Goal: Task Accomplishment & Management: Use online tool/utility

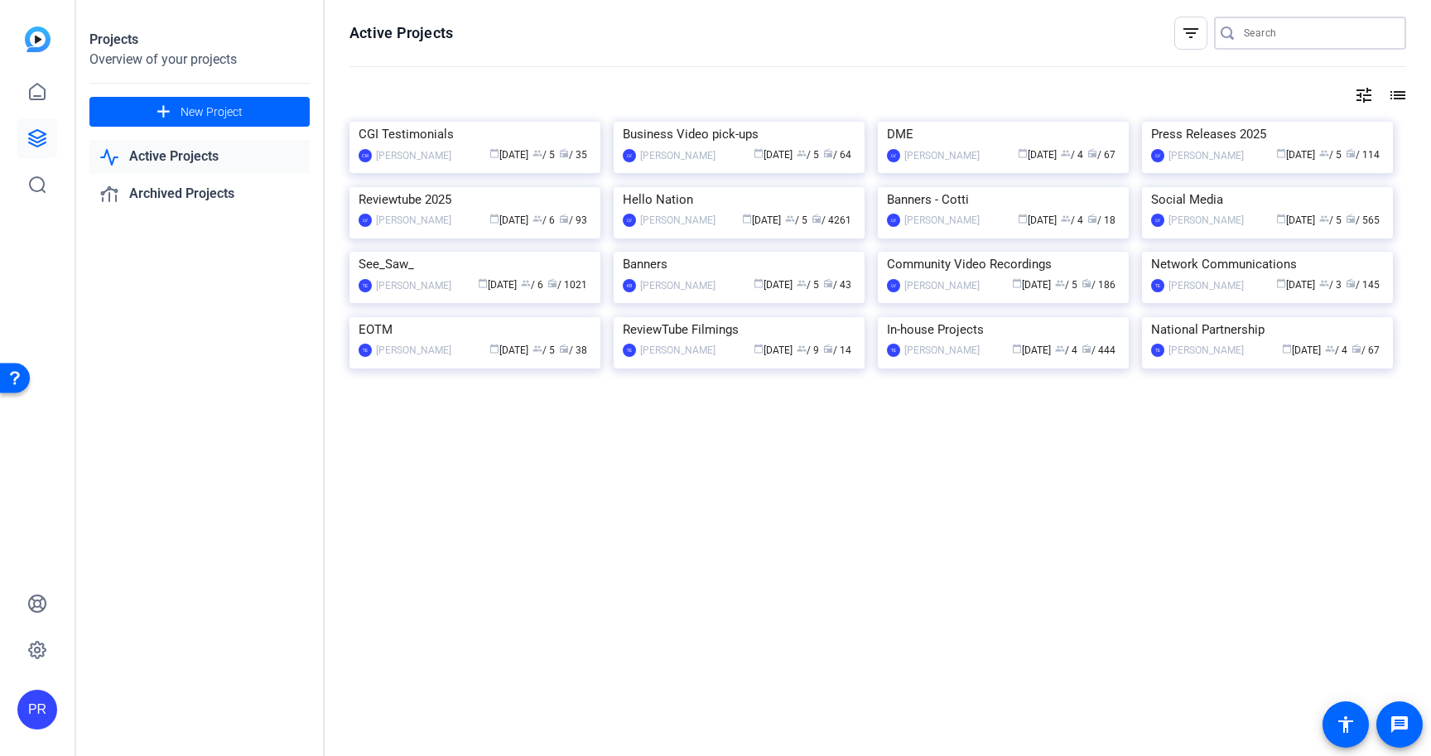
click at [1253, 36] on input "Search" at bounding box center [1318, 33] width 149 height 20
paste input "[PERSON_NAME] Concrete"
type input "[PERSON_NAME] Concrete"
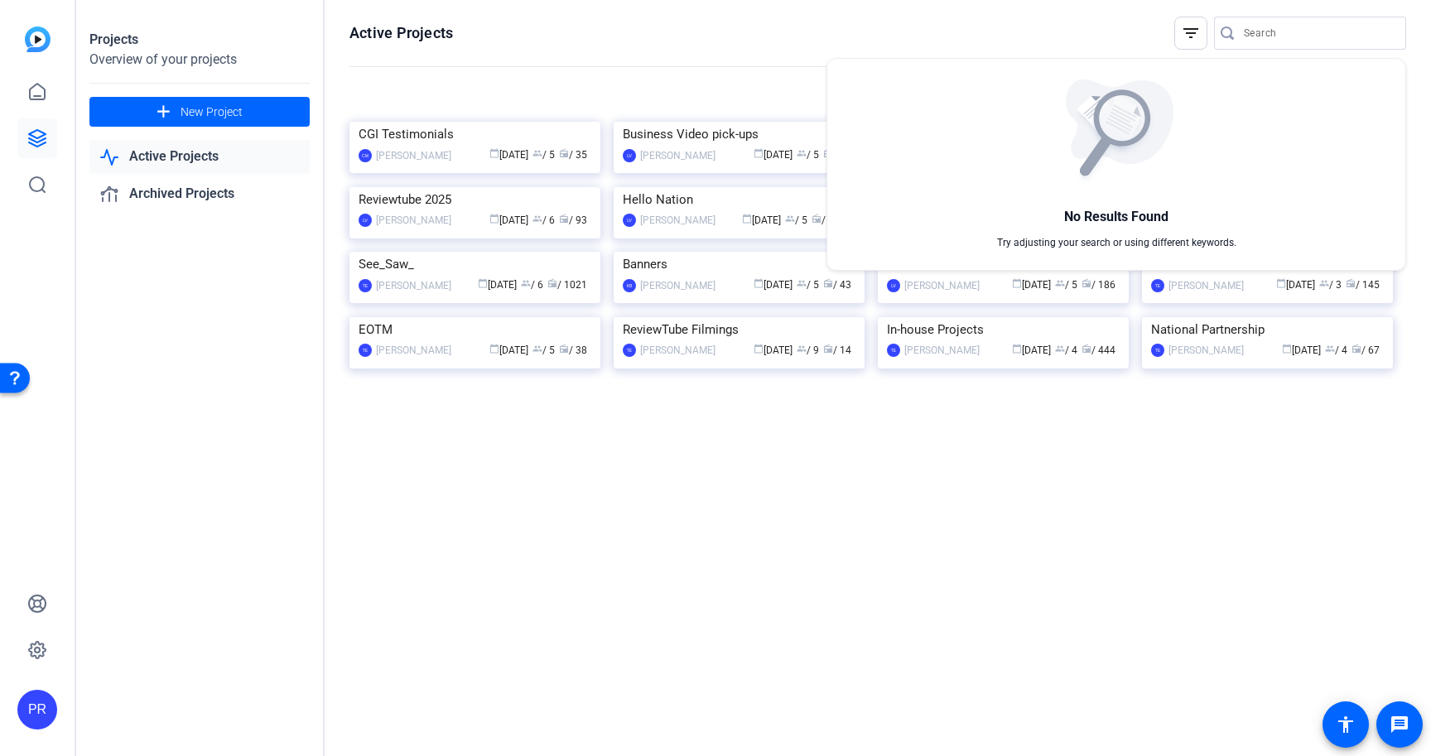
click at [786, 30] on div at bounding box center [715, 378] width 1431 height 756
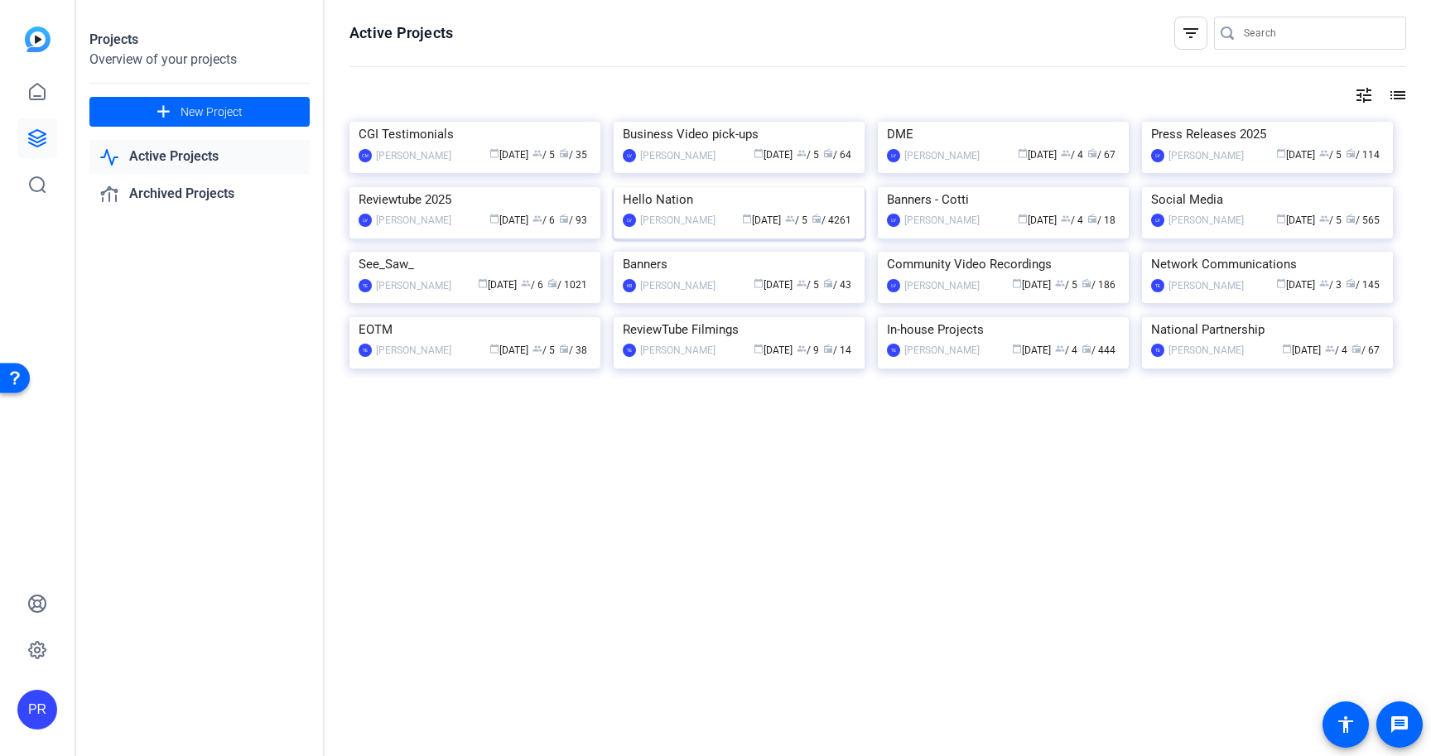
click at [701, 187] on img at bounding box center [739, 187] width 251 height 0
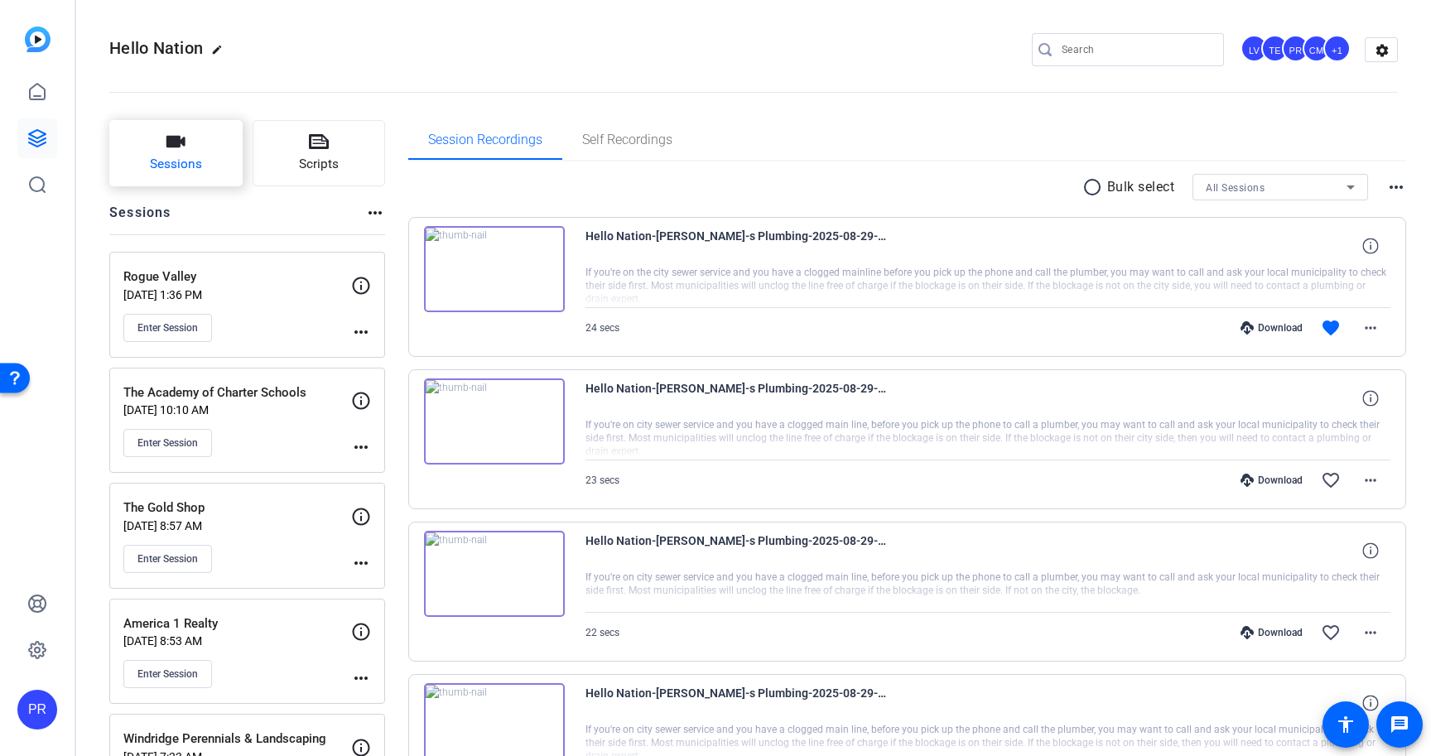
click at [237, 168] on button "Sessions" at bounding box center [175, 153] width 133 height 66
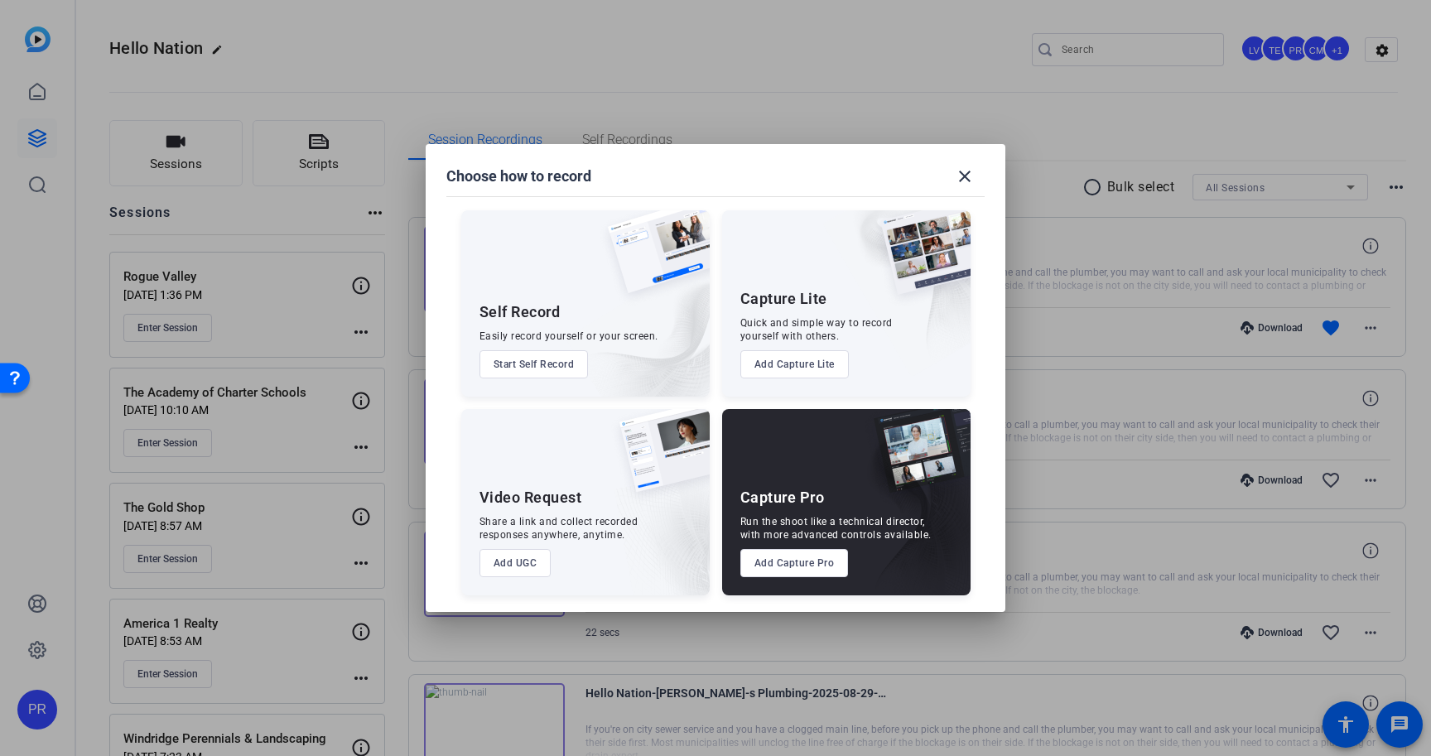
click at [774, 568] on button "Add Capture Pro" at bounding box center [795, 563] width 109 height 28
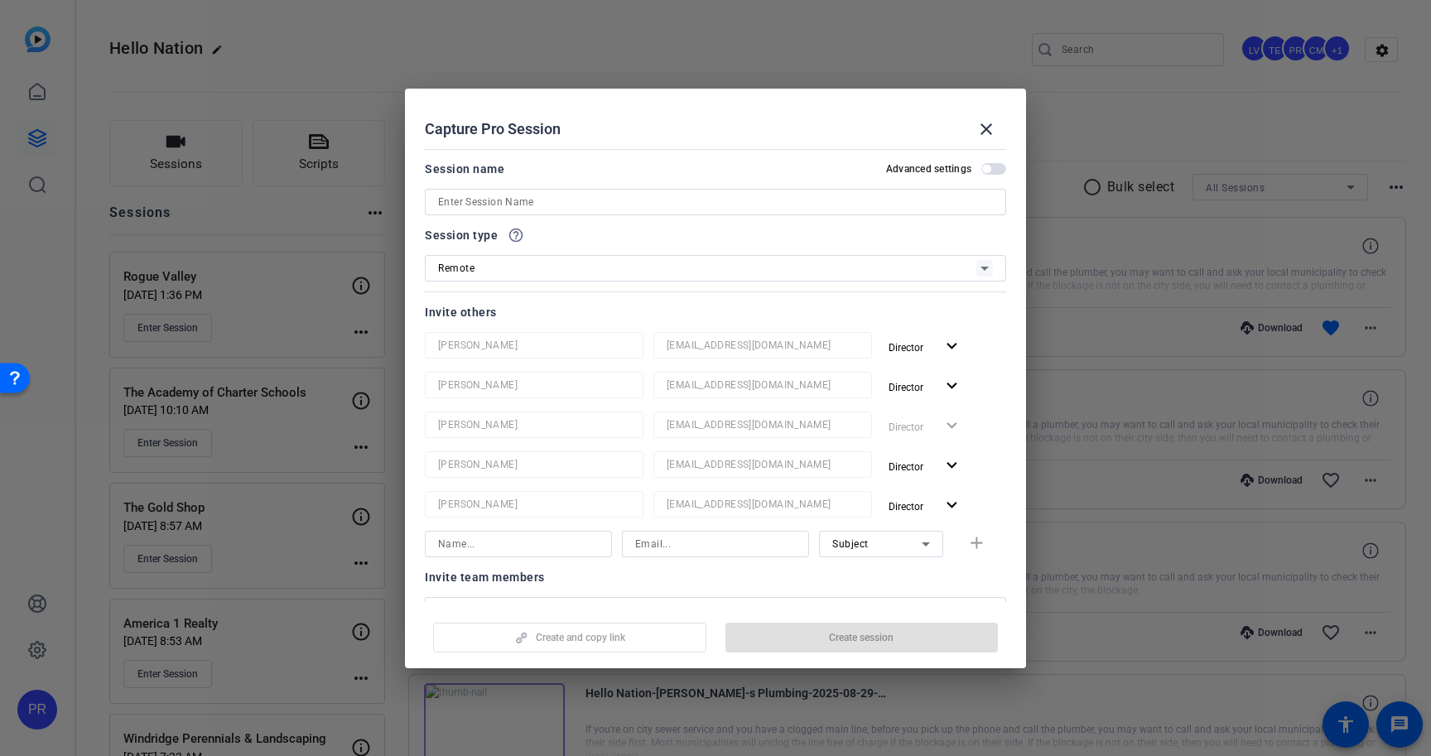
click at [660, 199] on input at bounding box center [715, 202] width 555 height 20
paste input "[PERSON_NAME] Concrete"
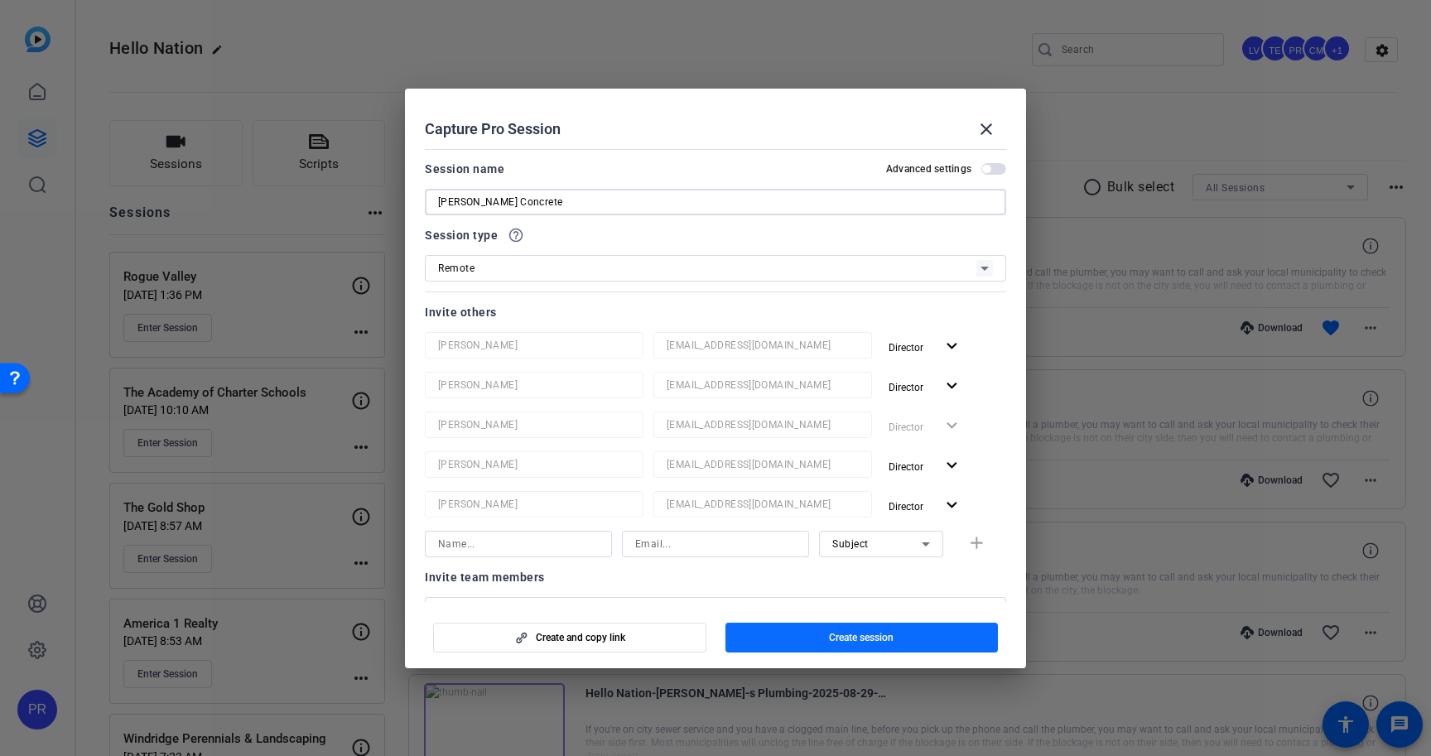
type input "[PERSON_NAME] Concrete"
click at [831, 639] on span "Create session" at bounding box center [861, 637] width 65 height 13
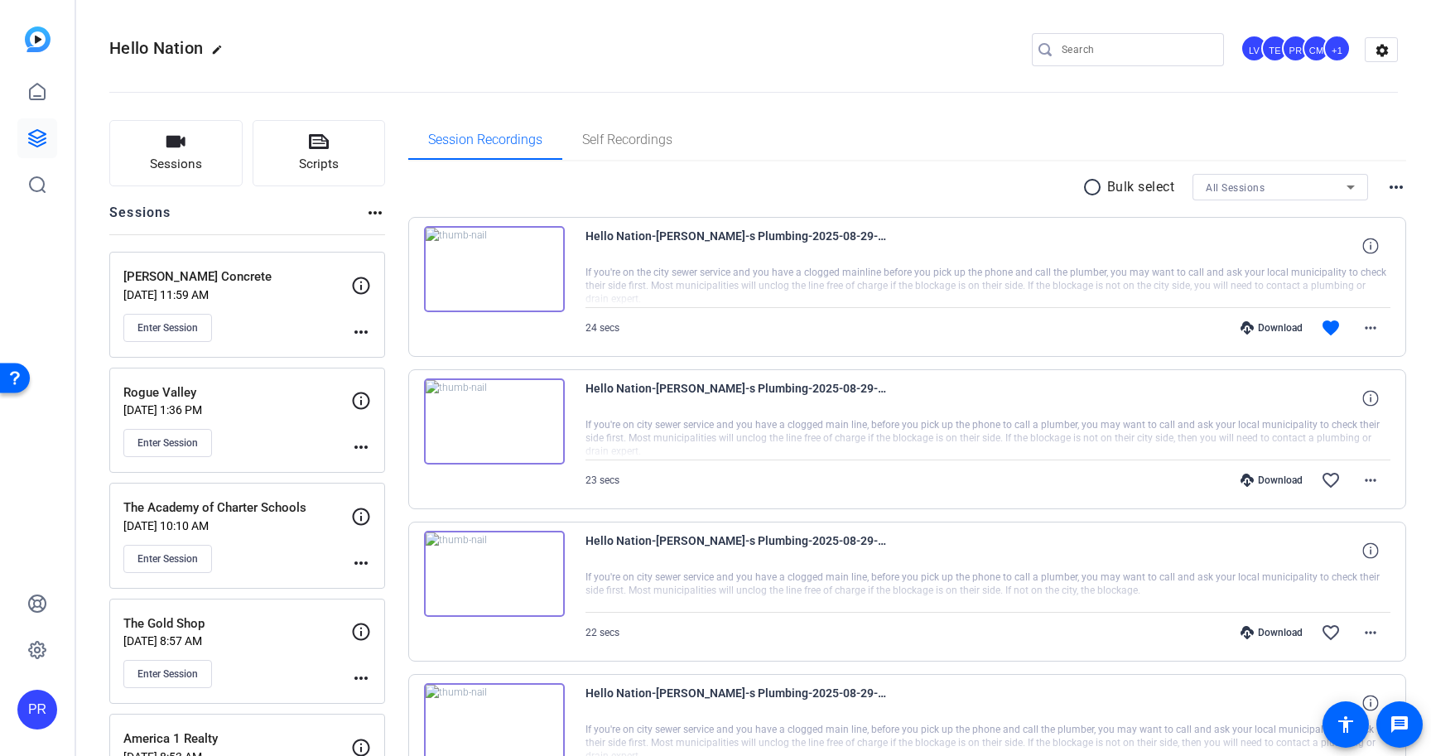
click at [357, 322] on mat-icon "more_horiz" at bounding box center [361, 332] width 20 height 20
click at [376, 363] on span "Edit Session" at bounding box center [401, 356] width 75 height 20
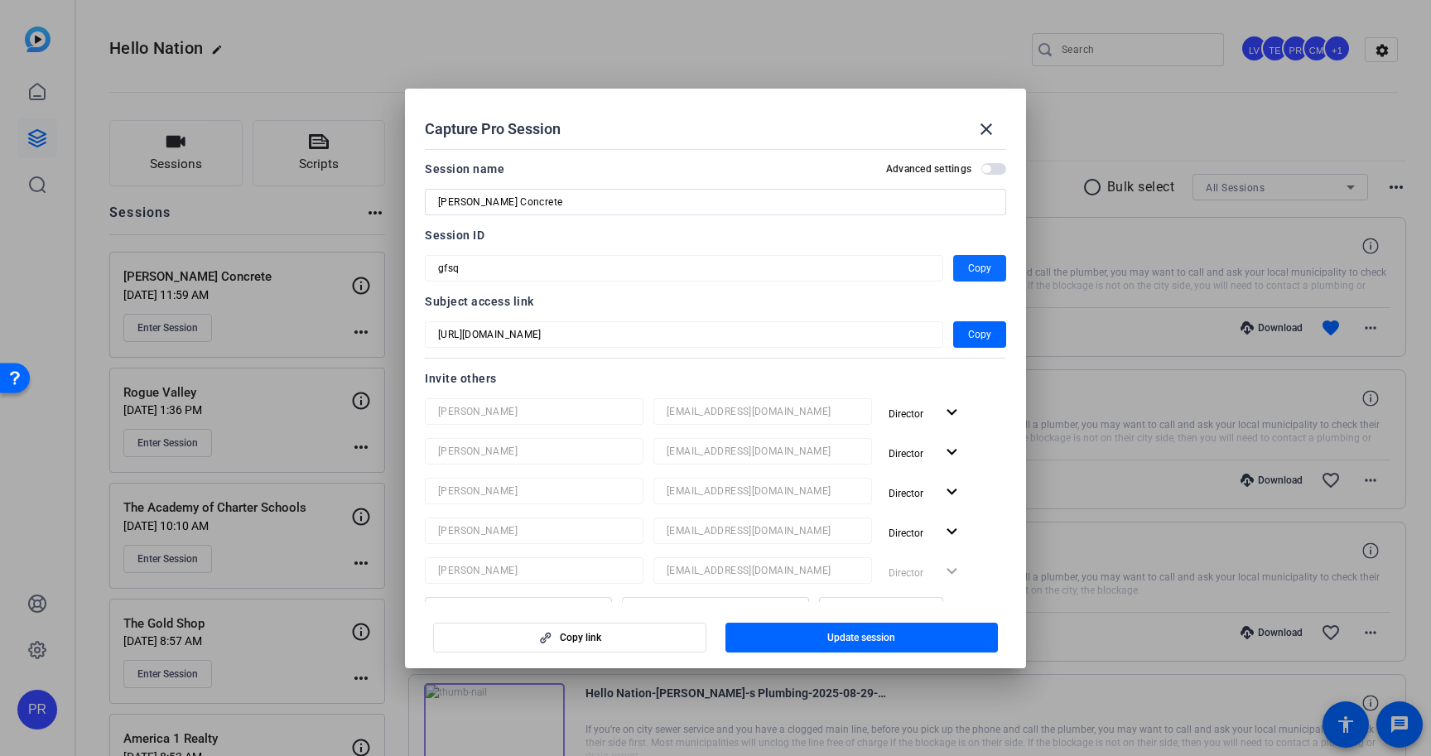
click at [978, 267] on span "Copy" at bounding box center [979, 268] width 23 height 20
click at [797, 192] on input "[PERSON_NAME] Concrete" at bounding box center [715, 202] width 555 height 20
